Goal: Information Seeking & Learning: Understand process/instructions

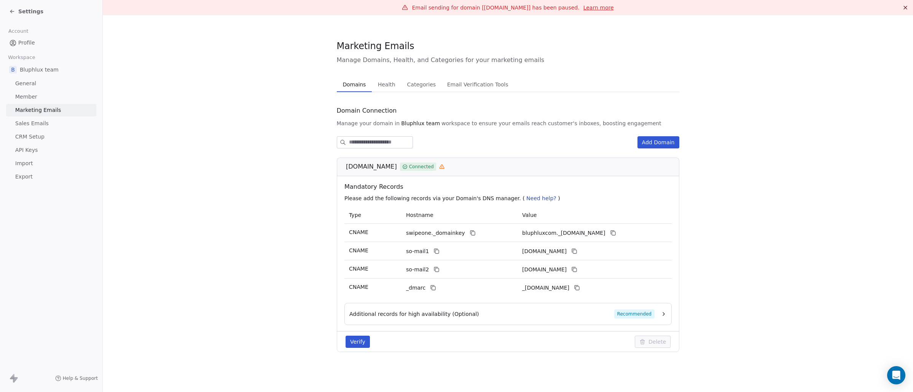
click at [59, 85] on link "General" at bounding box center [51, 83] width 90 height 13
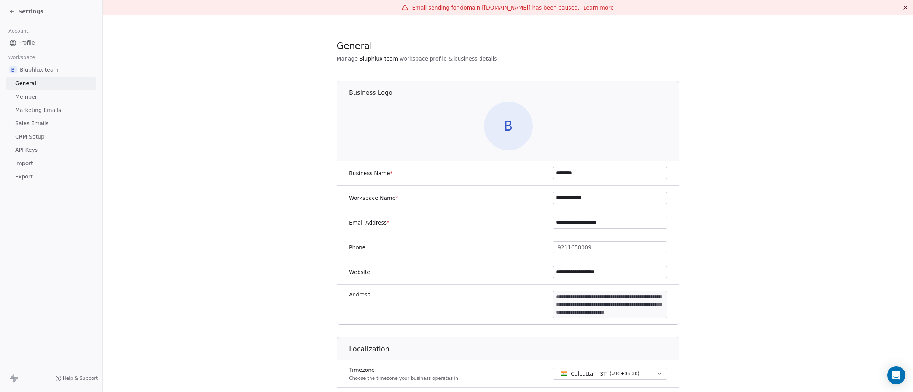
click at [56, 49] on div "Account Profile Workspace B Bluphlux team General Member Marketing Emails Sales…" at bounding box center [51, 103] width 102 height 160
click at [56, 47] on link "Profile" at bounding box center [51, 43] width 90 height 13
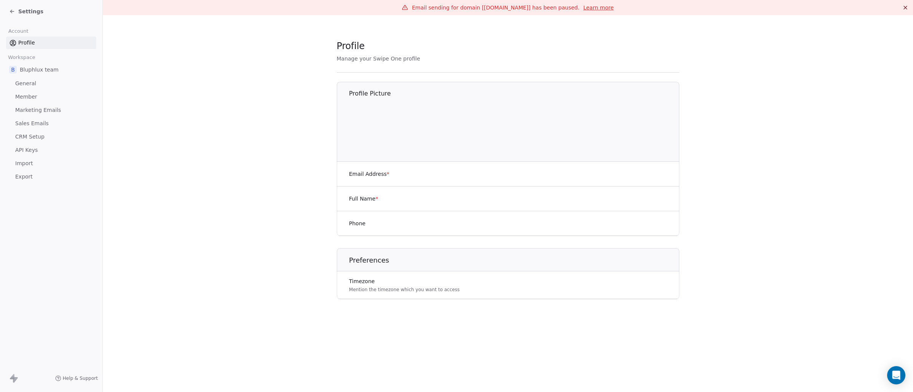
click at [69, 109] on link "Marketing Emails" at bounding box center [51, 110] width 90 height 13
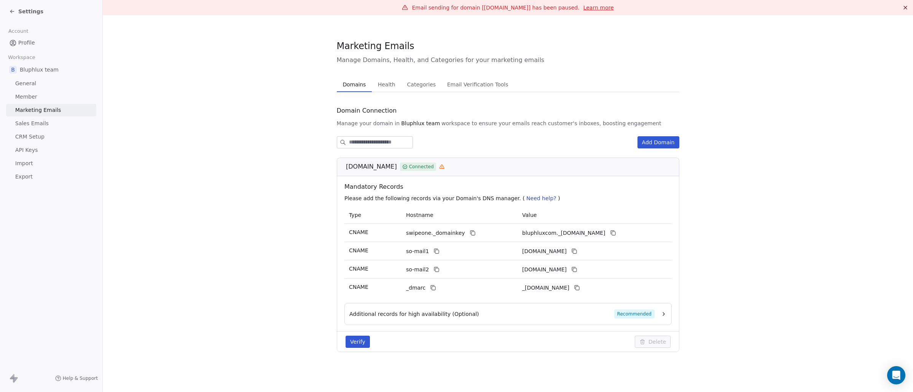
click at [68, 127] on link "Sales Emails" at bounding box center [51, 123] width 90 height 13
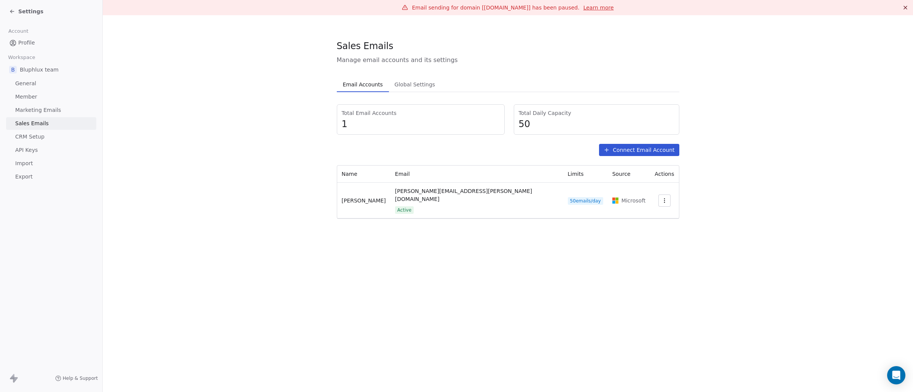
click at [67, 138] on link "CRM Setup" at bounding box center [51, 137] width 90 height 13
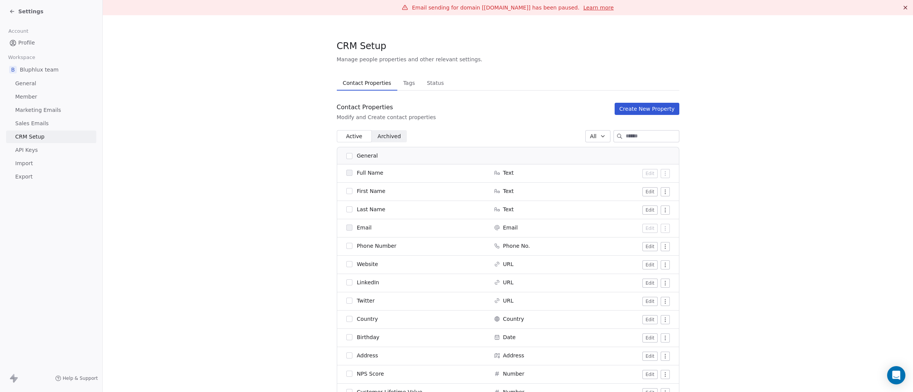
click at [66, 152] on link "API Keys" at bounding box center [51, 150] width 90 height 13
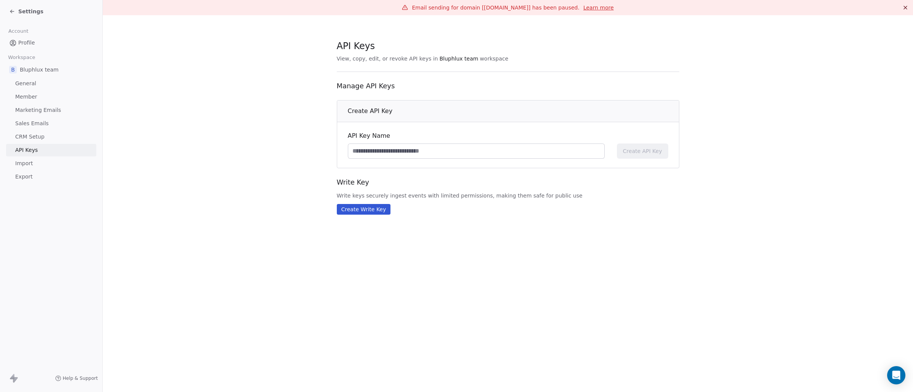
click at [62, 110] on link "Marketing Emails" at bounding box center [51, 110] width 90 height 13
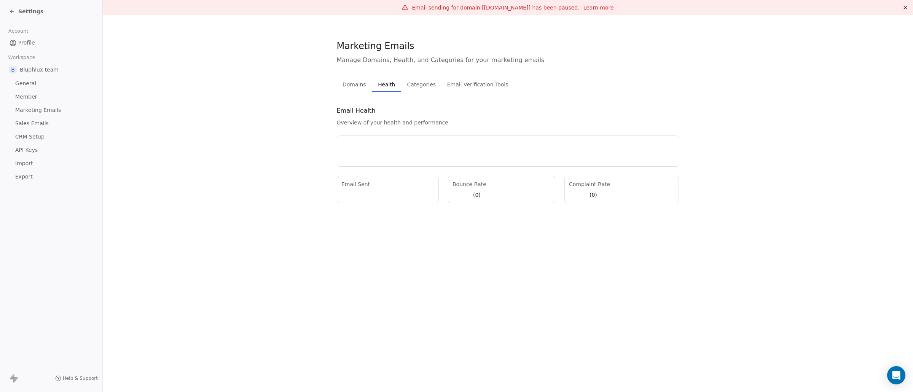
click at [388, 85] on span "Health" at bounding box center [386, 84] width 23 height 11
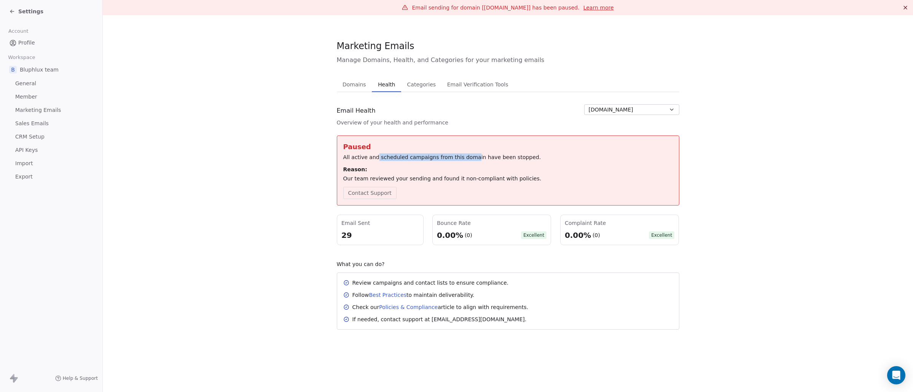
drag, startPoint x: 376, startPoint y: 157, endPoint x: 470, endPoint y: 156, distance: 93.6
click at [470, 156] on div "All active and scheduled campaigns from this domain have been stopped." at bounding box center [508, 157] width 330 height 8
drag, startPoint x: 426, startPoint y: 75, endPoint x: 426, endPoint y: 80, distance: 4.6
click at [426, 75] on div "Marketing Emails Manage Domains, Health, and Categories for your marketing emai…" at bounding box center [508, 185] width 343 height 290
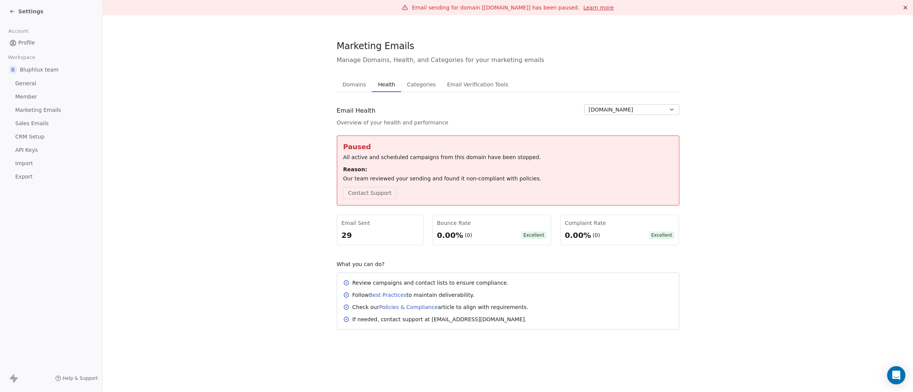
click at [426, 80] on span "Categories" at bounding box center [421, 84] width 35 height 11
click at [391, 86] on span "Health" at bounding box center [386, 84] width 23 height 11
click at [381, 193] on button "Contact Support" at bounding box center [369, 193] width 53 height 12
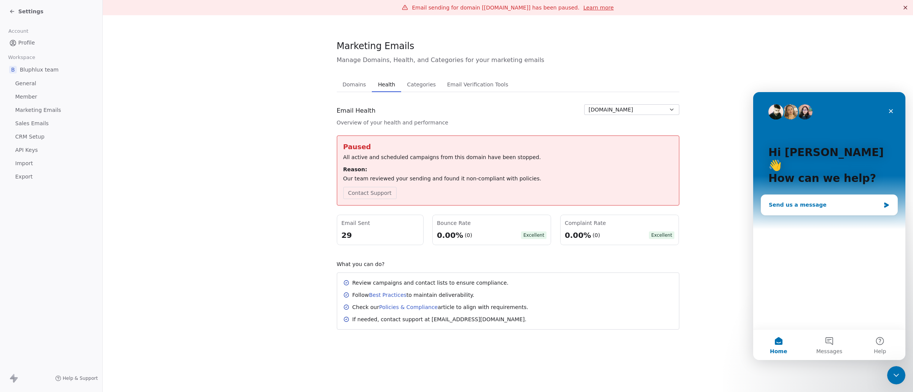
click at [815, 201] on div "Send us a message" at bounding box center [825, 205] width 112 height 8
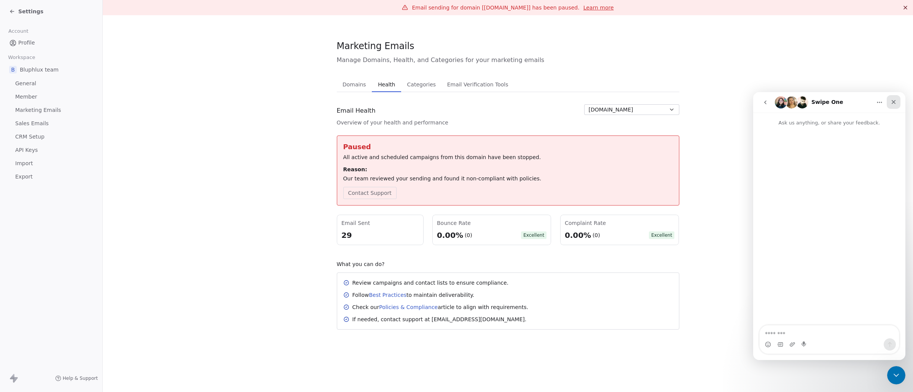
click at [891, 103] on icon "Close" at bounding box center [894, 102] width 6 height 6
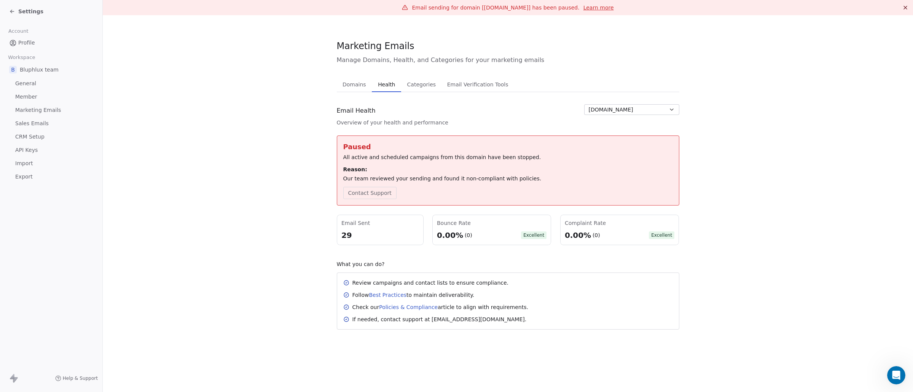
click at [11, 16] on div "Settings" at bounding box center [52, 11] width 87 height 11
click at [11, 14] on div "Settings" at bounding box center [26, 12] width 34 height 8
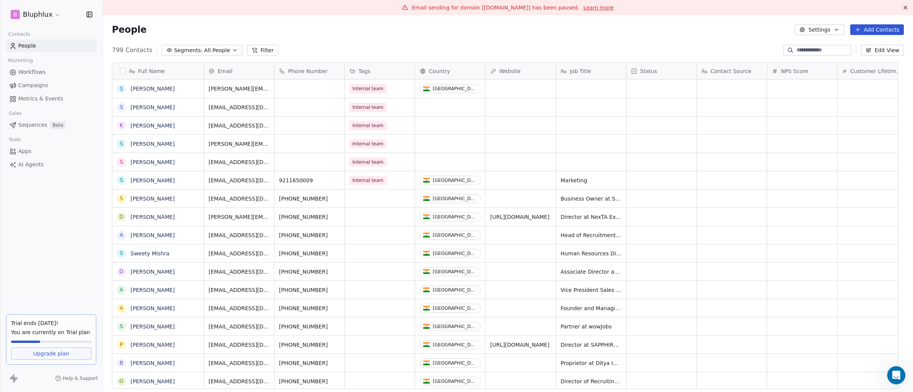
scroll to position [339, 799]
click at [51, 101] on span "Metrics & Events" at bounding box center [40, 99] width 45 height 8
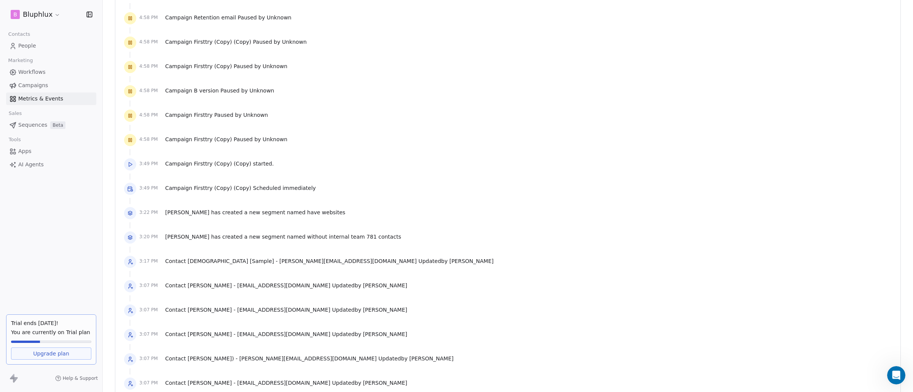
scroll to position [639, 0]
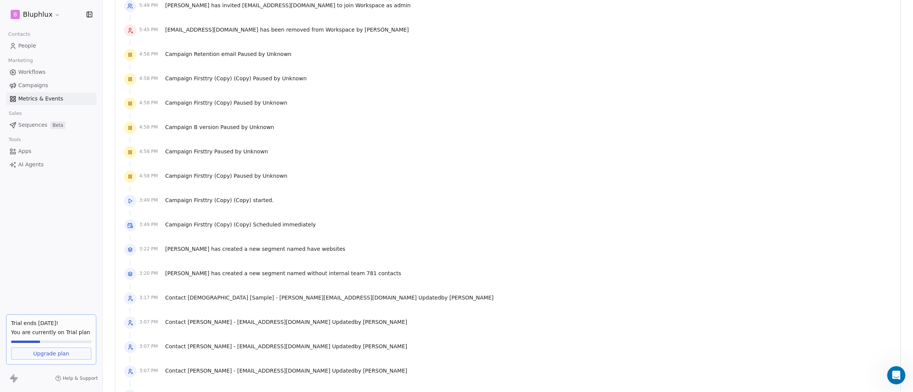
click at [54, 42] on link "People" at bounding box center [51, 46] width 90 height 13
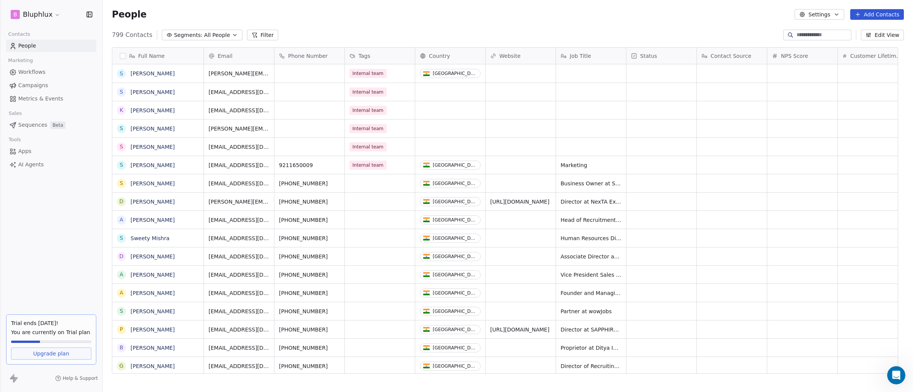
scroll to position [339, 799]
click at [48, 73] on link "Workflows" at bounding box center [51, 72] width 90 height 13
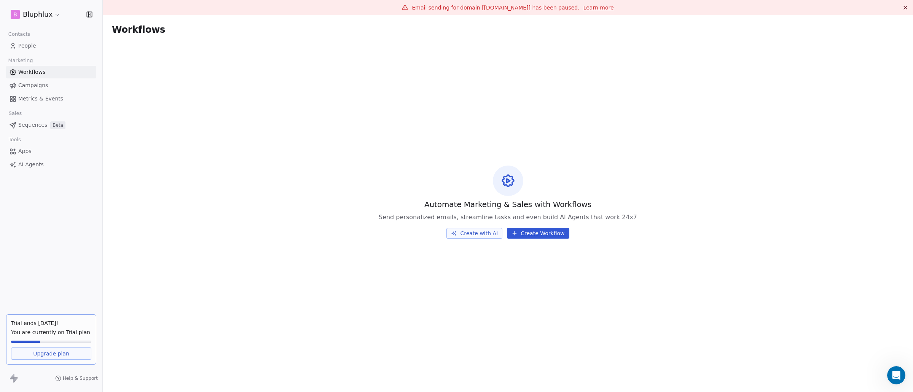
click at [48, 91] on link "Campaigns" at bounding box center [51, 85] width 90 height 13
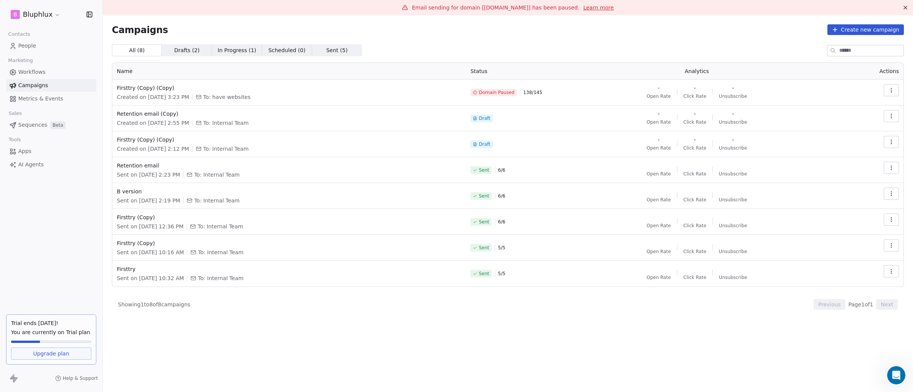
click at [48, 101] on span "Metrics & Events" at bounding box center [40, 99] width 45 height 8
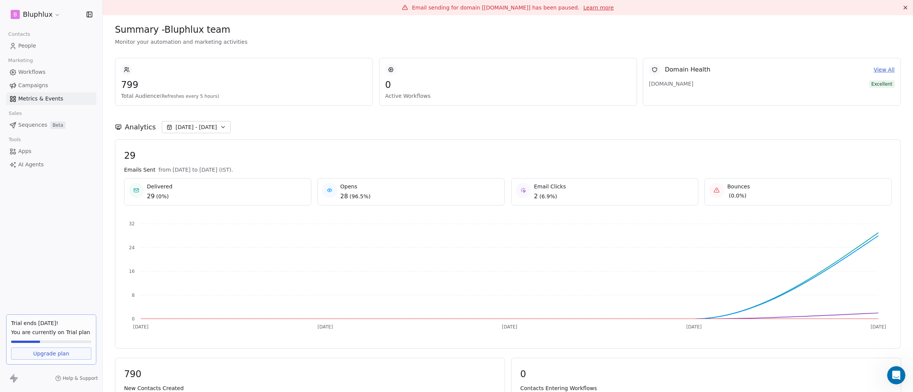
click at [56, 48] on link "People" at bounding box center [51, 46] width 90 height 13
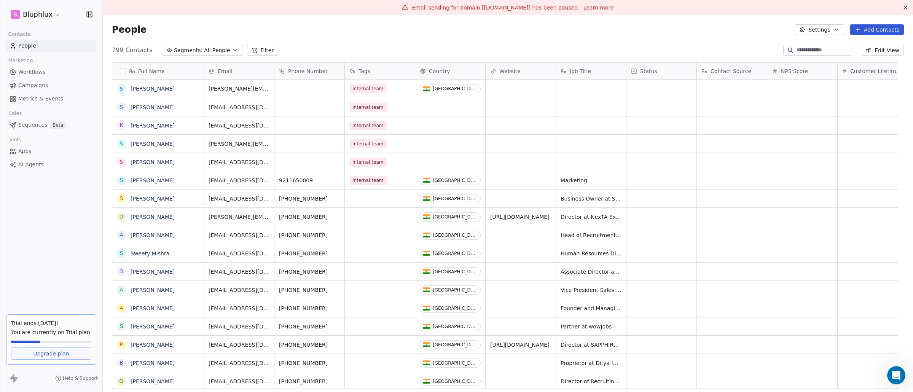
scroll to position [339, 799]
click at [10, 380] on icon at bounding box center [13, 378] width 9 height 9
click at [35, 69] on span "Workflows" at bounding box center [31, 72] width 27 height 8
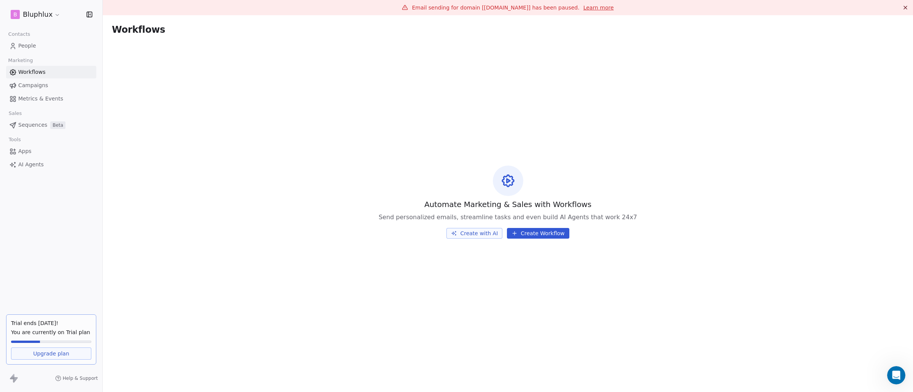
click at [57, 89] on link "Campaigns" at bounding box center [51, 85] width 90 height 13
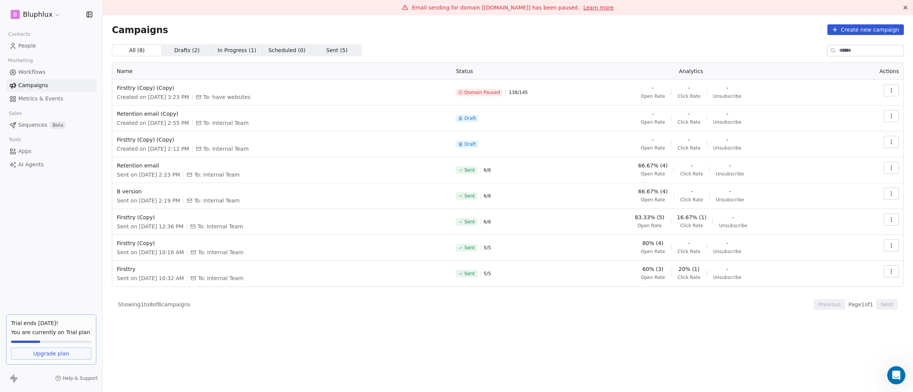
click at [40, 21] on html "B Bluphlux Contacts People Marketing Workflows Campaigns Metrics & Events Sales…" at bounding box center [456, 196] width 913 height 392
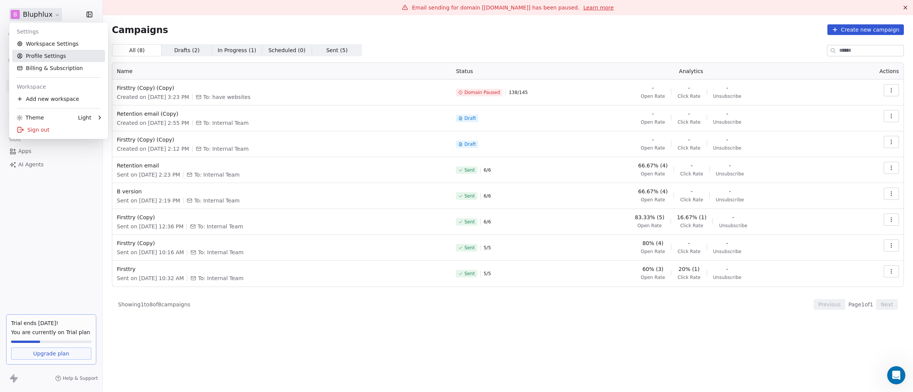
click at [41, 60] on link "Profile Settings" at bounding box center [58, 56] width 93 height 12
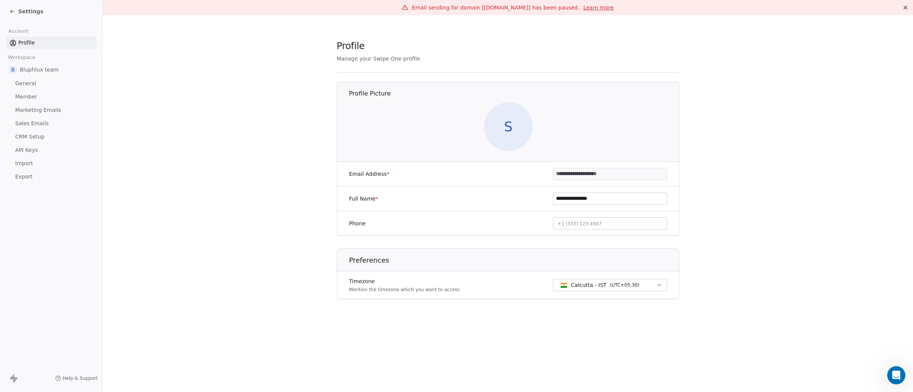
click at [40, 91] on link "Member" at bounding box center [51, 97] width 90 height 13
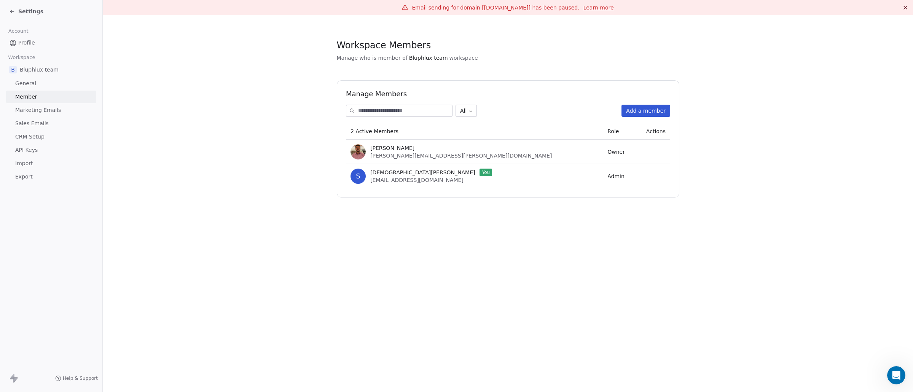
click at [655, 112] on button "Add a member" at bounding box center [645, 111] width 49 height 12
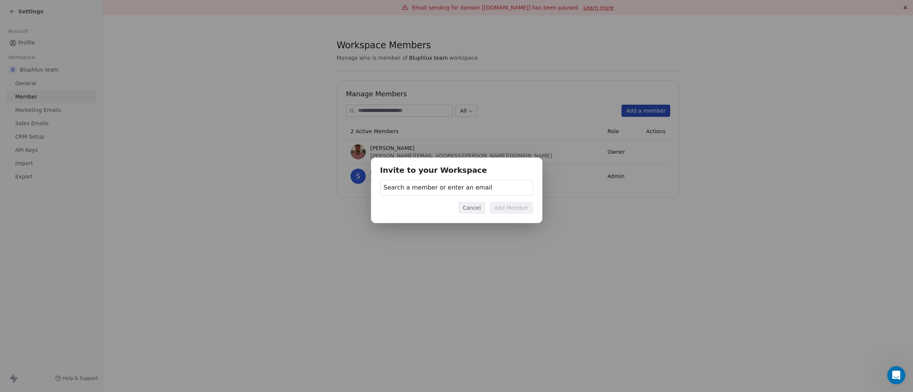
click at [475, 210] on button "Cancel" at bounding box center [471, 208] width 27 height 12
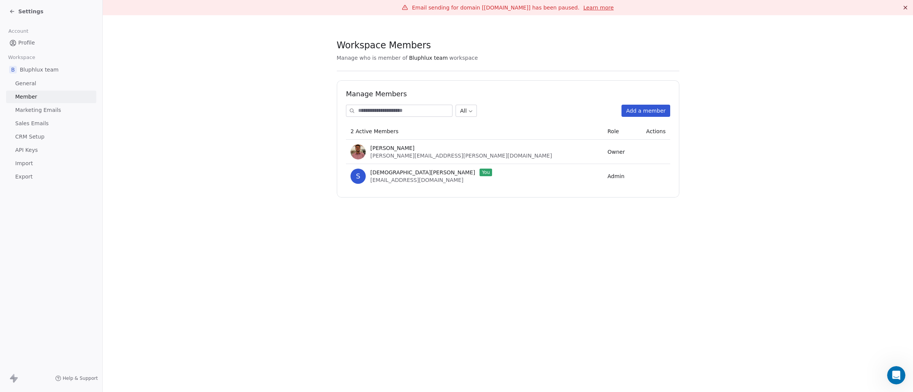
click at [48, 110] on span "Marketing Emails" at bounding box center [38, 110] width 46 height 8
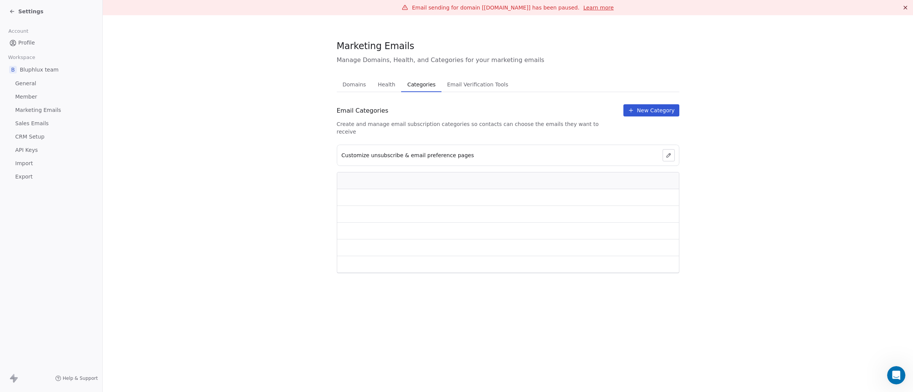
click at [426, 90] on button "Categories Categories" at bounding box center [421, 84] width 40 height 15
click at [375, 87] on span "Health" at bounding box center [387, 84] width 24 height 11
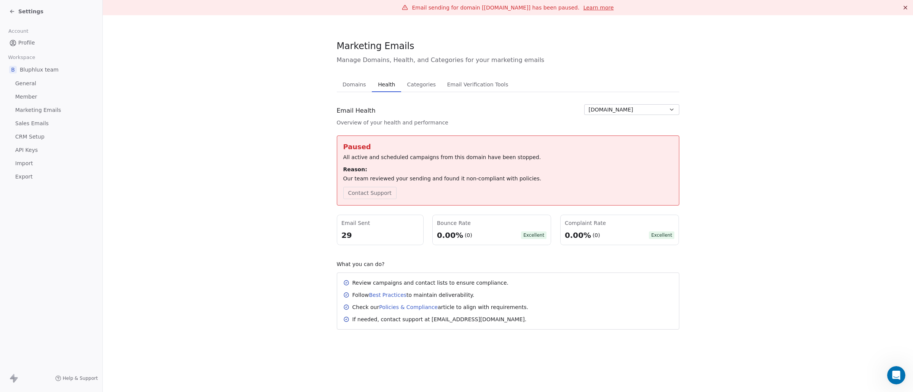
drag, startPoint x: 360, startPoint y: 178, endPoint x: 467, endPoint y: 174, distance: 107.0
click at [467, 174] on div "Reason: Our team reviewed your sending and found it non-compliant with policies." at bounding box center [508, 174] width 330 height 17
click at [466, 177] on div "Our team reviewed your sending and found it non-compliant with policies." at bounding box center [508, 179] width 330 height 8
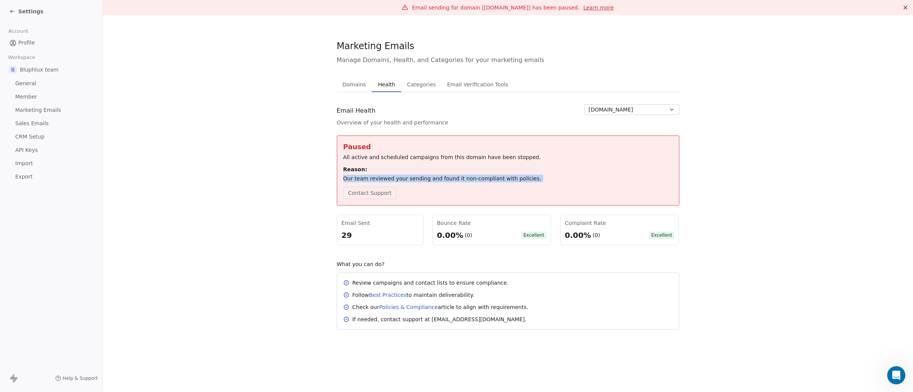
click at [466, 177] on div "Our team reviewed your sending and found it non-compliant with policies." at bounding box center [508, 179] width 330 height 8
click at [394, 307] on link "Policies & Compliance" at bounding box center [408, 307] width 59 height 6
click at [388, 292] on link "Best Practices" at bounding box center [388, 295] width 38 height 6
